Goal: Book appointment/travel/reservation

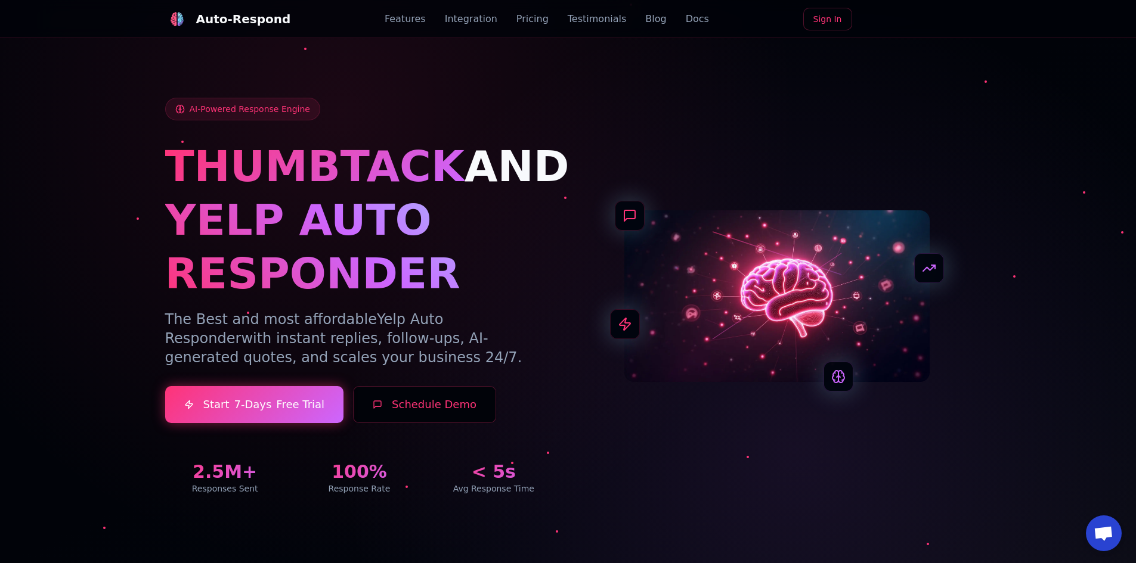
click at [520, 24] on link "Pricing" at bounding box center [532, 19] width 32 height 14
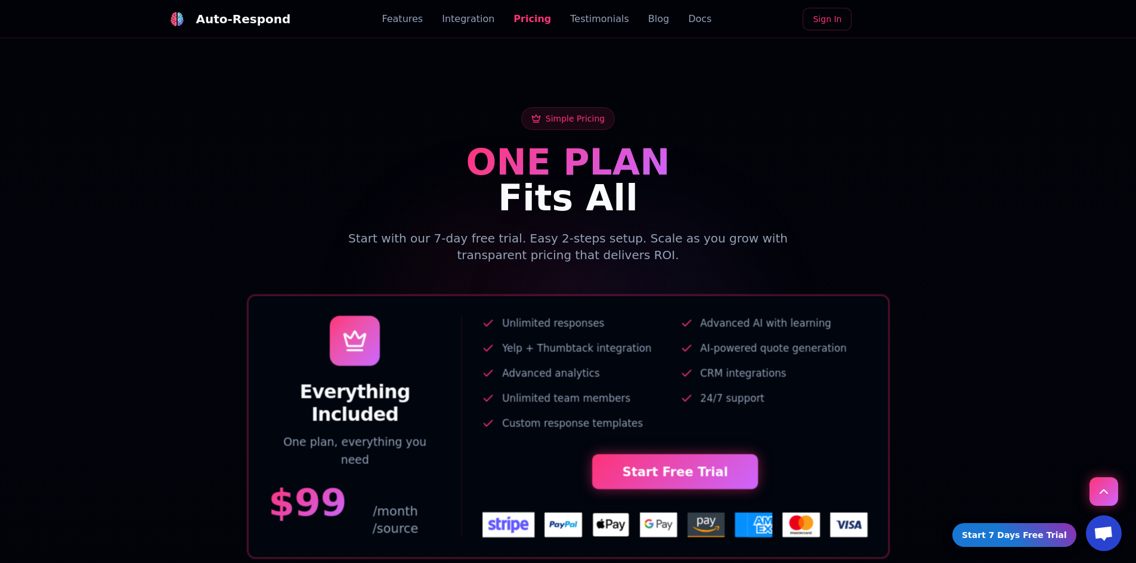
scroll to position [2360, 0]
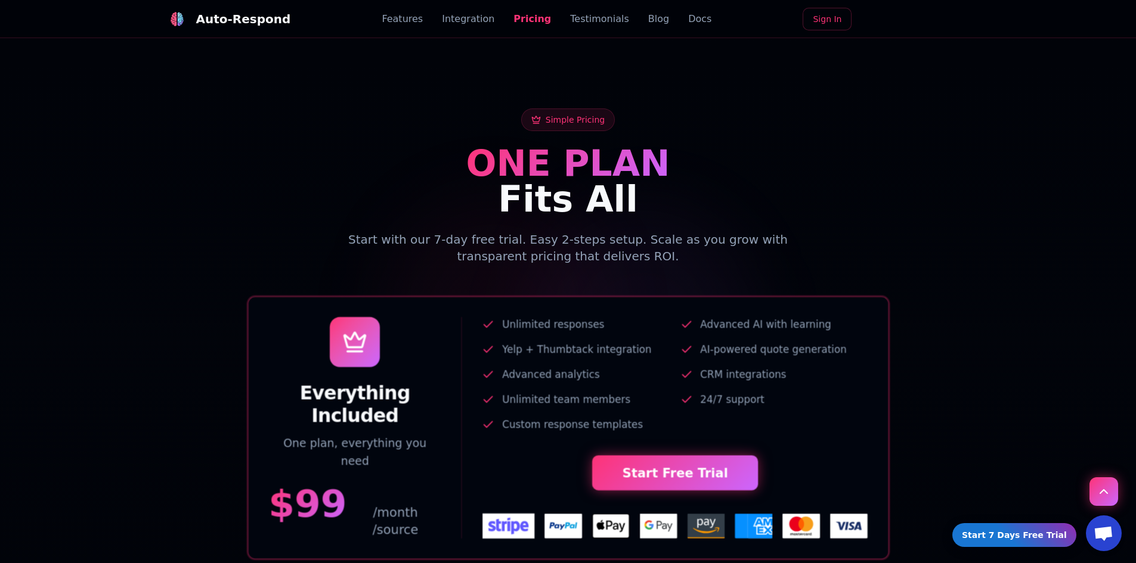
click at [597, 24] on link "Testimonials" at bounding box center [599, 19] width 59 height 14
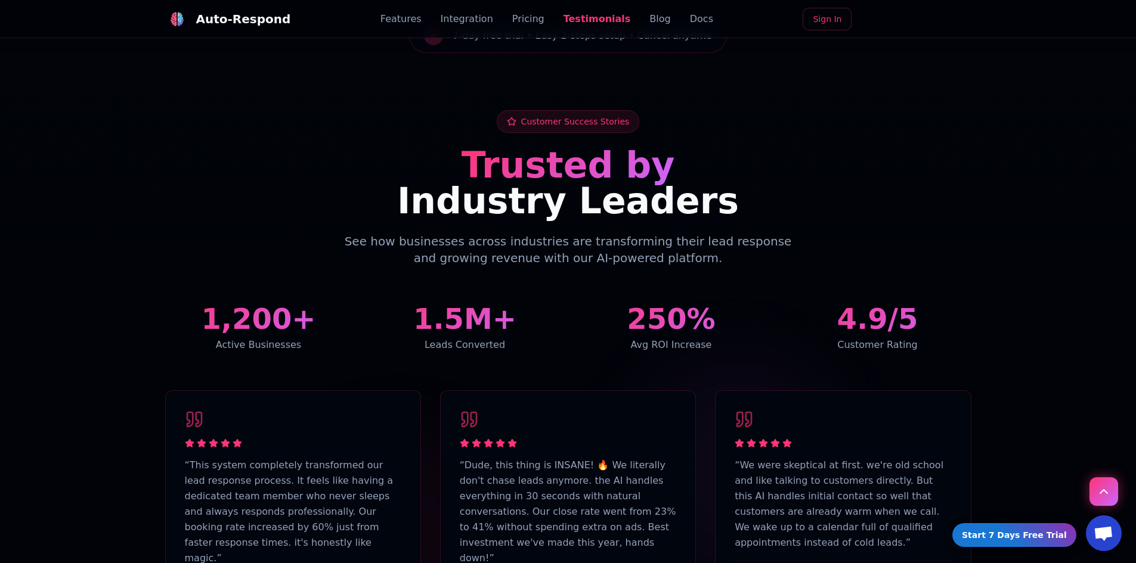
click at [649, 22] on link "Blog" at bounding box center [659, 19] width 21 height 14
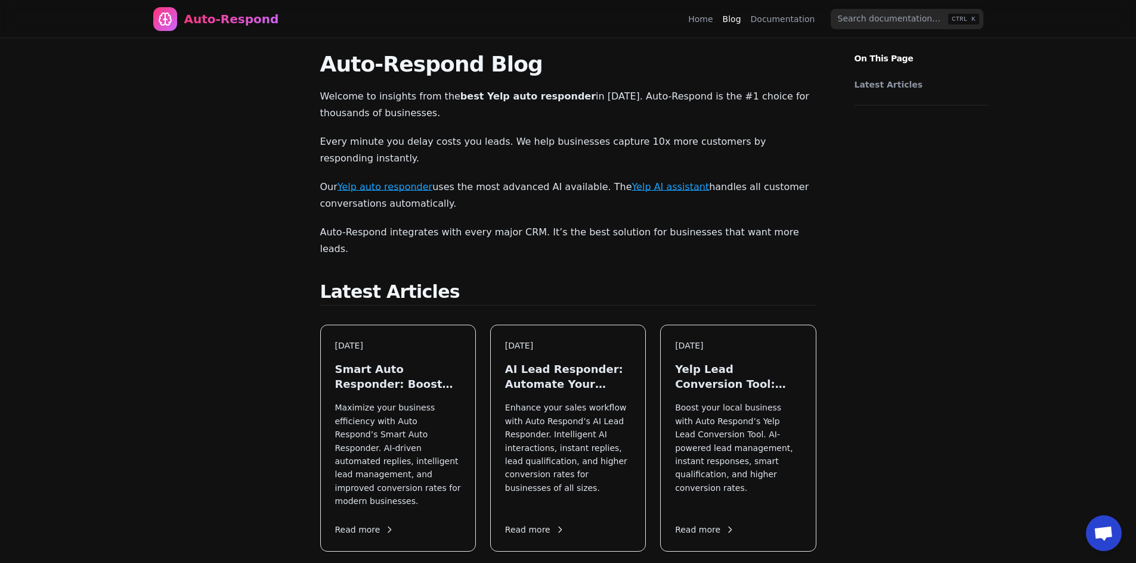
click at [703, 20] on link "Home" at bounding box center [700, 19] width 24 height 12
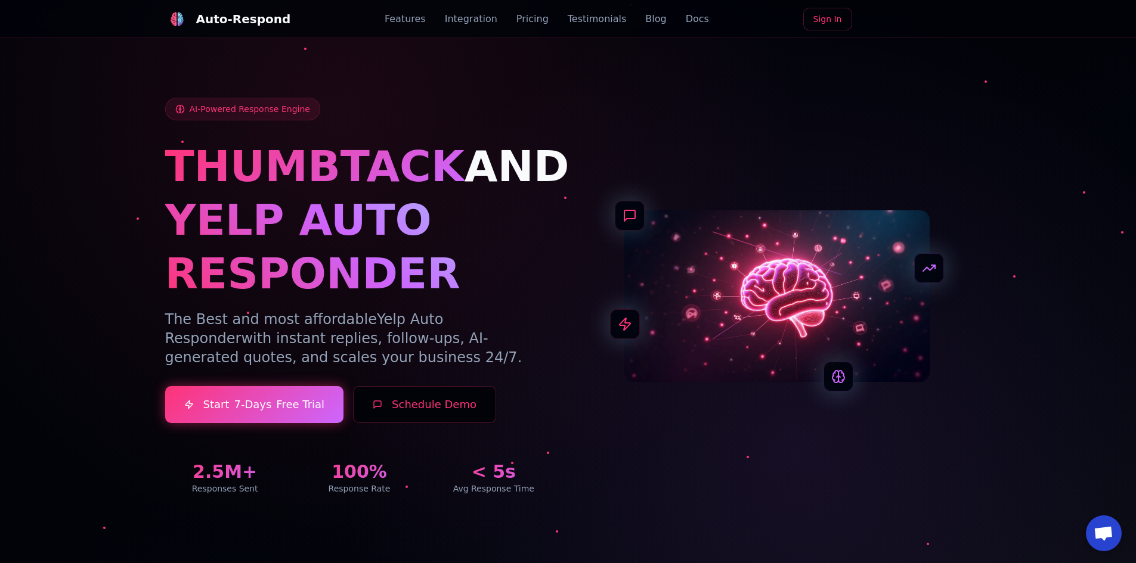
click at [437, 413] on button "Schedule Demo" at bounding box center [424, 404] width 143 height 37
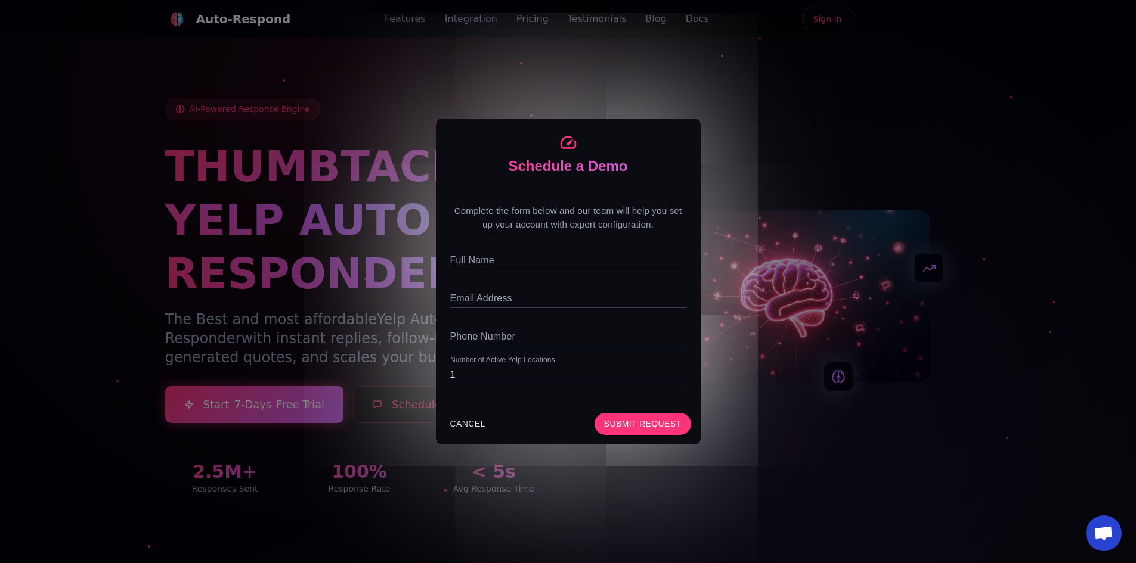
click at [510, 256] on input "Full Name" at bounding box center [568, 260] width 236 height 19
type input "Lindsay Hatton"
type input "lindsay@dreamingorlando.com"
type input "9258907567"
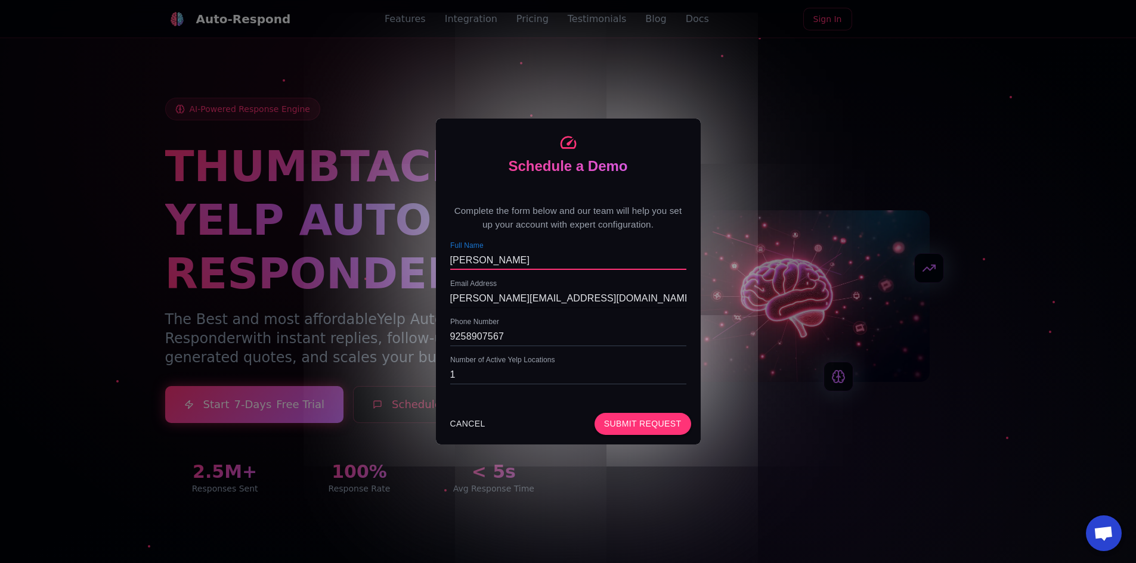
click at [621, 303] on input "lindsay@dreamingorlando.com" at bounding box center [568, 298] width 236 height 19
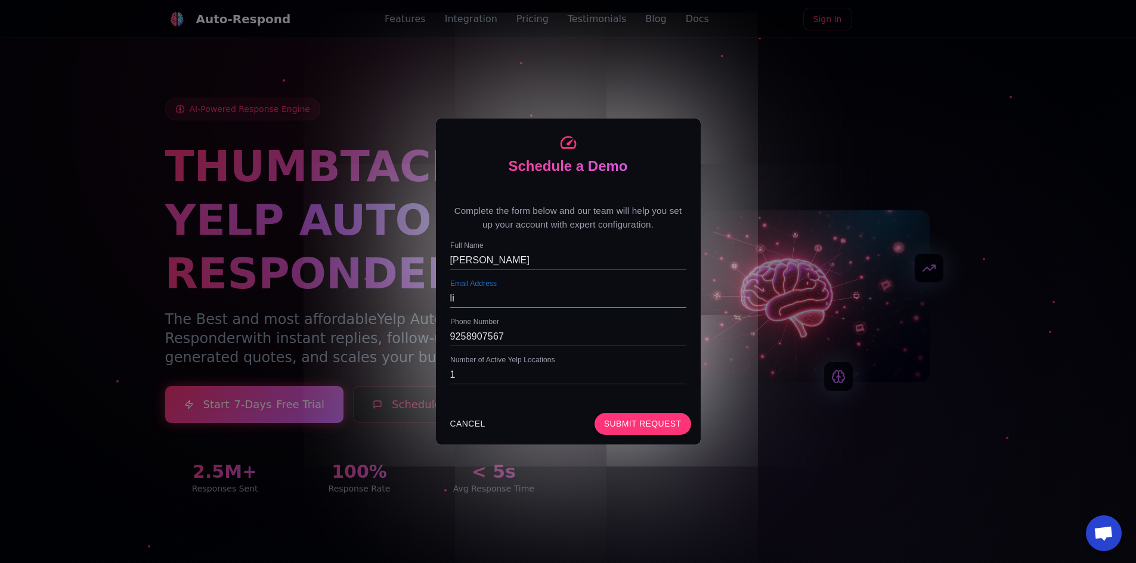
type input "l"
type input "lhatton@emanors.com"
click at [640, 421] on button "Submit Request" at bounding box center [642, 424] width 97 height 22
